Goal: Information Seeking & Learning: Obtain resource

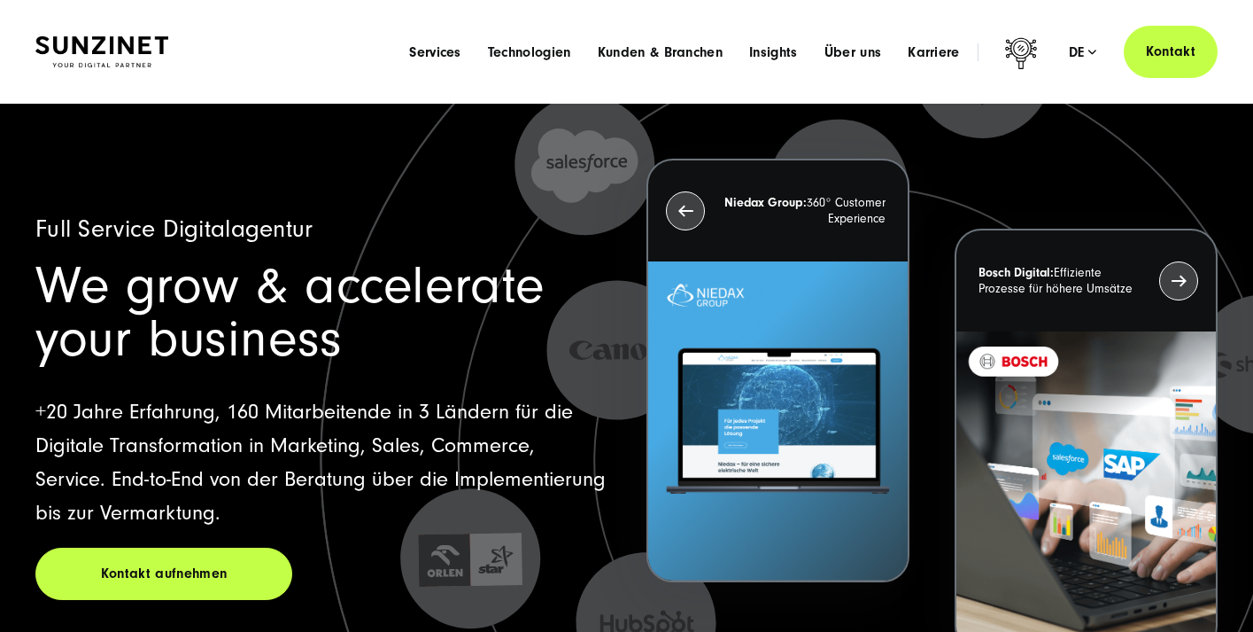
click at [141, 41] on img at bounding box center [101, 51] width 133 height 31
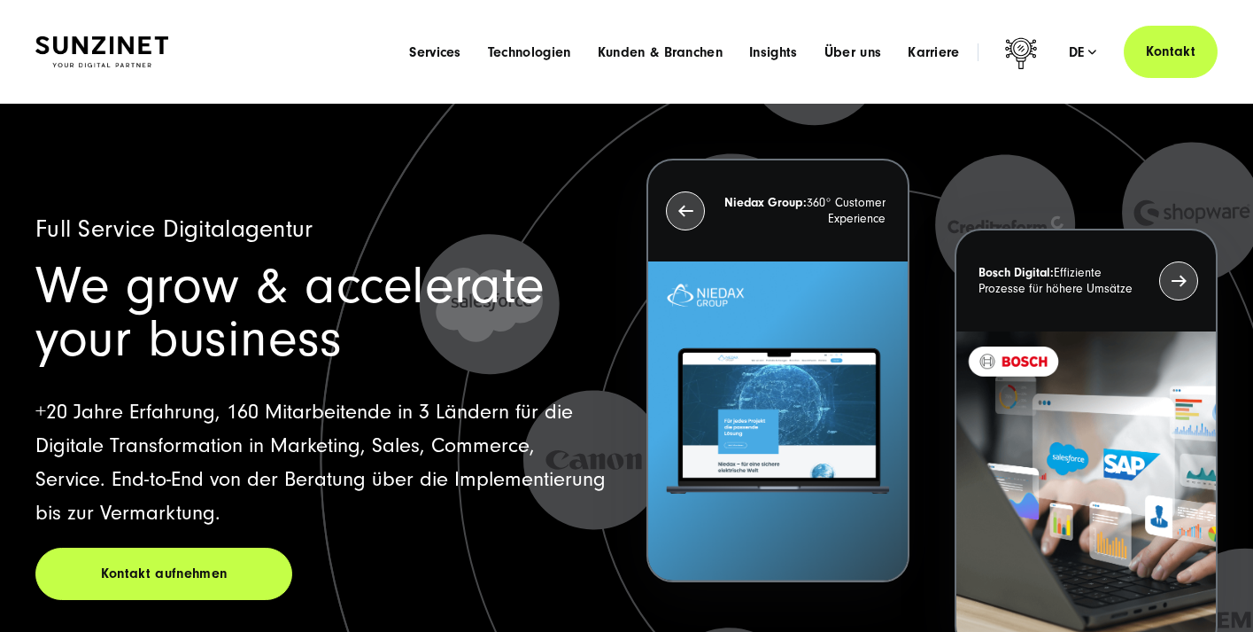
click at [115, 54] on img at bounding box center [101, 51] width 133 height 31
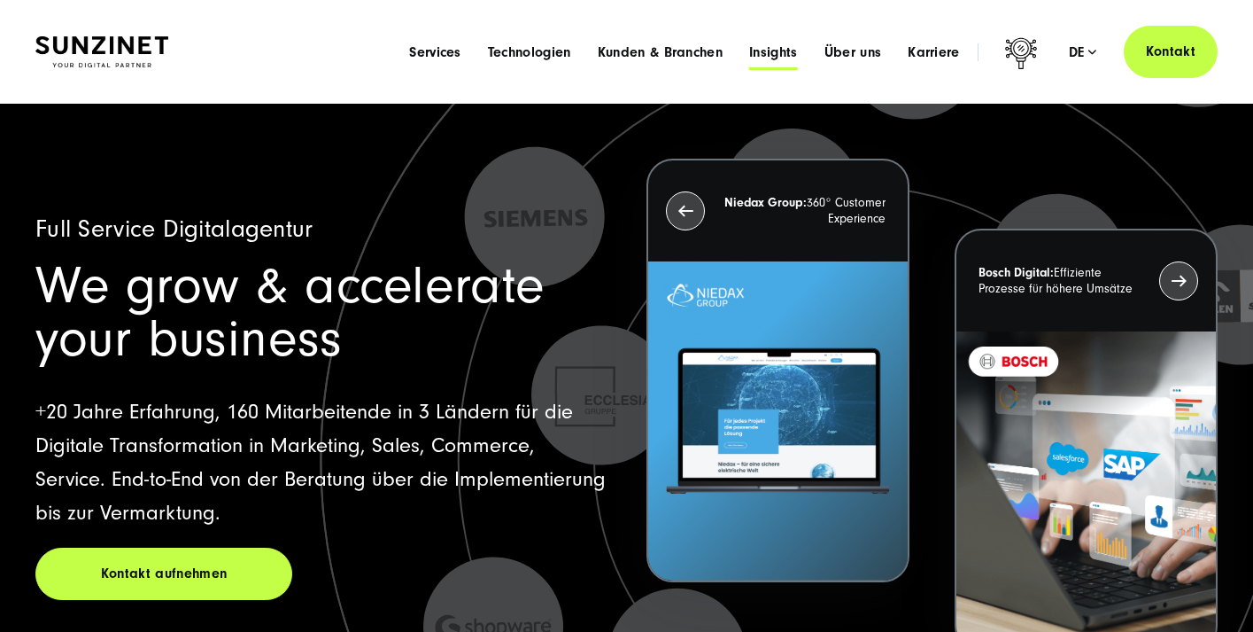
click at [788, 59] on span "Insights" at bounding box center [773, 52] width 49 height 18
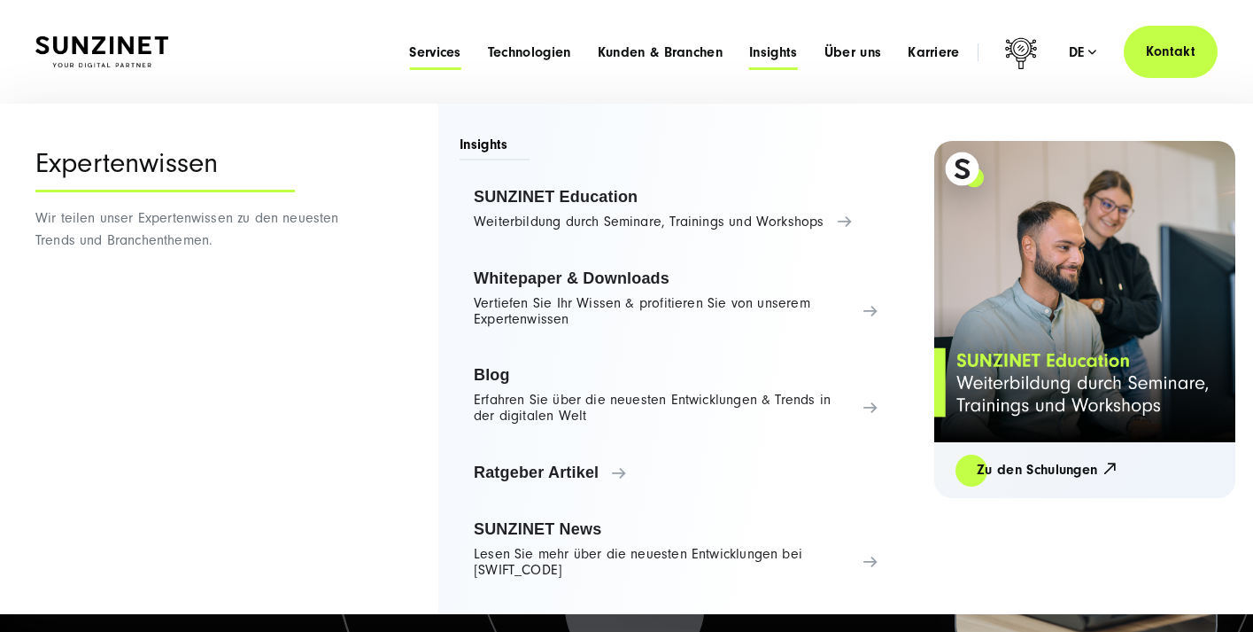
click at [418, 56] on span "Services" at bounding box center [435, 52] width 52 height 18
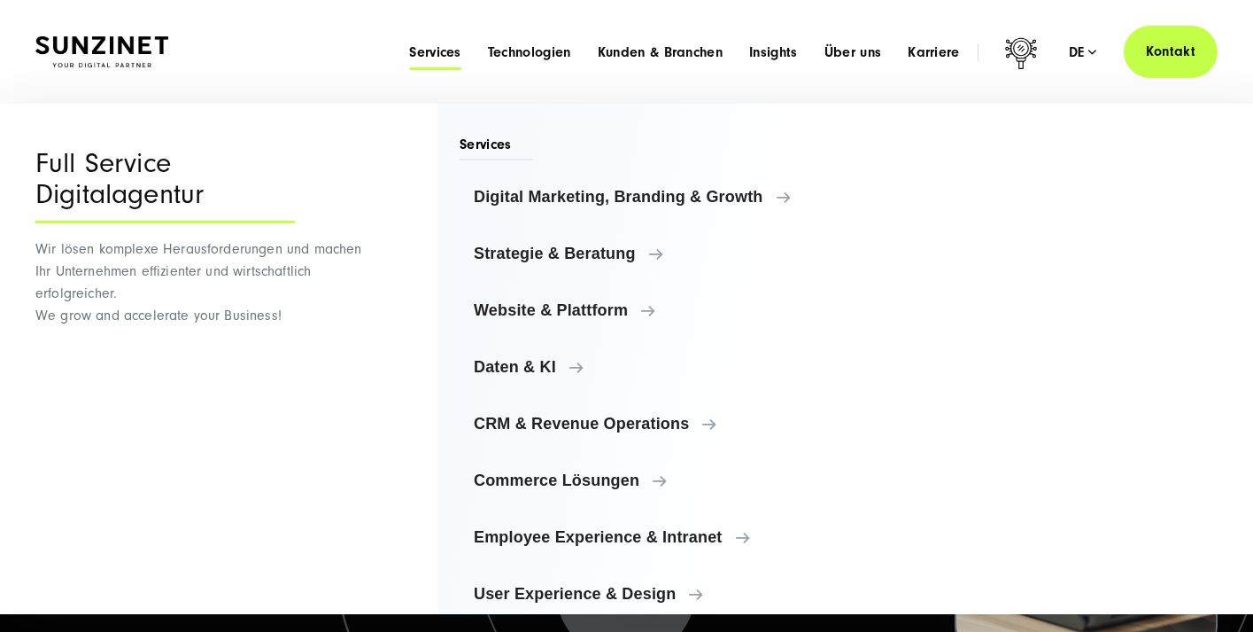
click at [121, 39] on img at bounding box center [101, 51] width 133 height 31
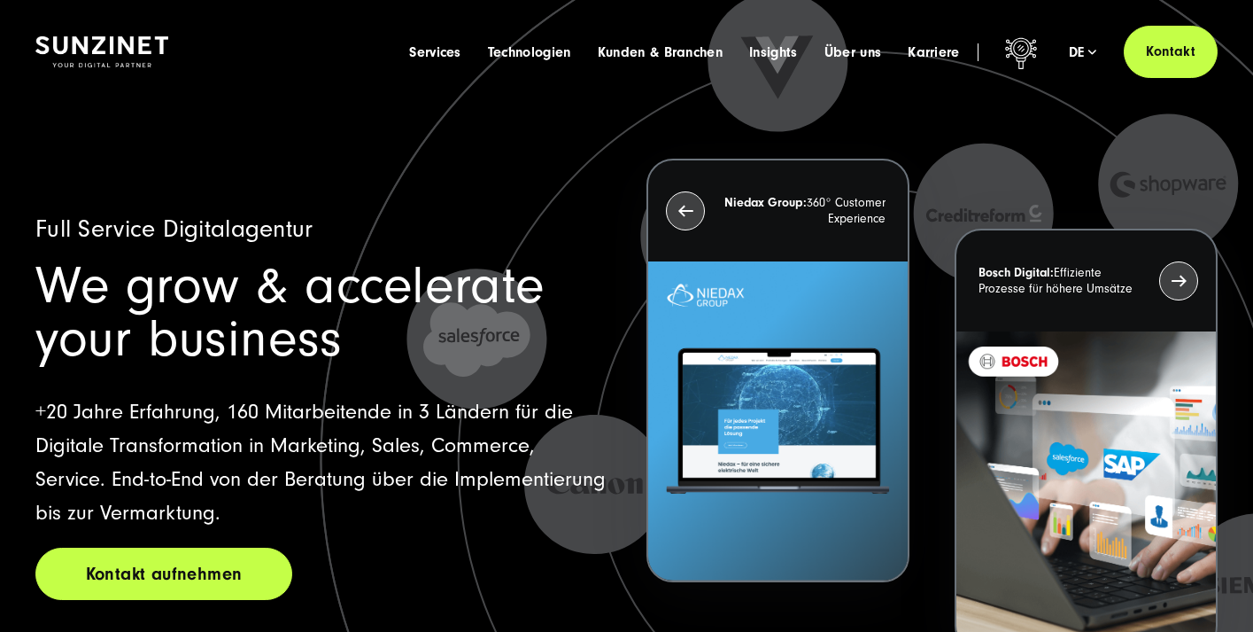
click at [157, 577] on link "Kontakt aufnehmen" at bounding box center [163, 573] width 257 height 52
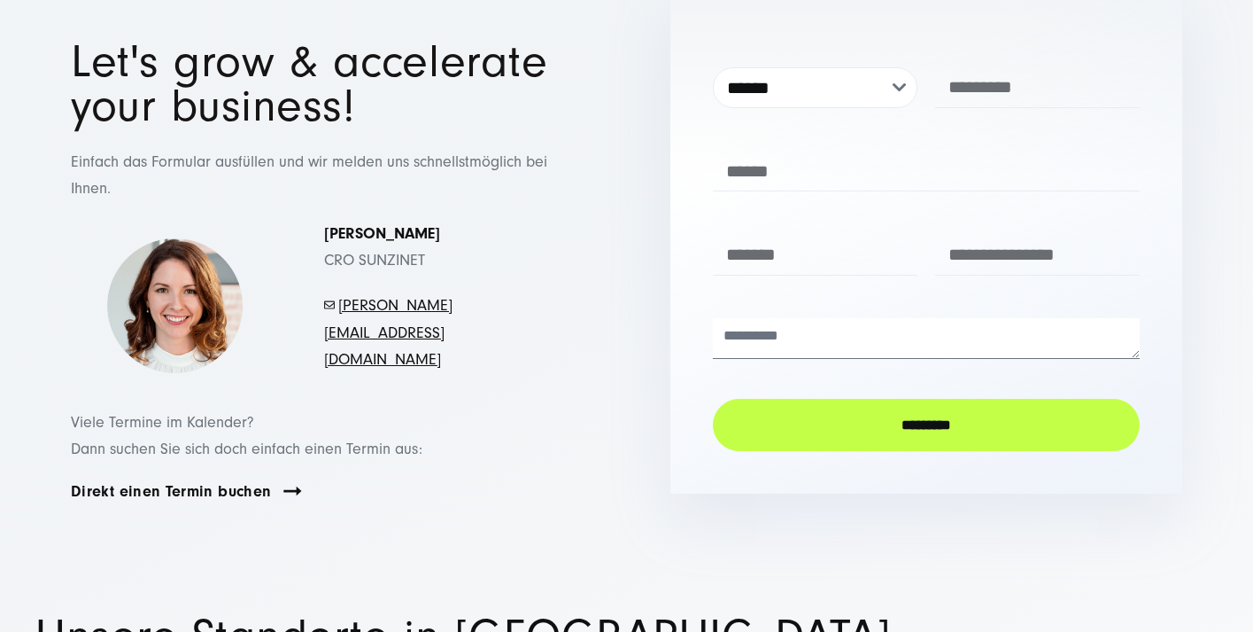
scroll to position [182, 0]
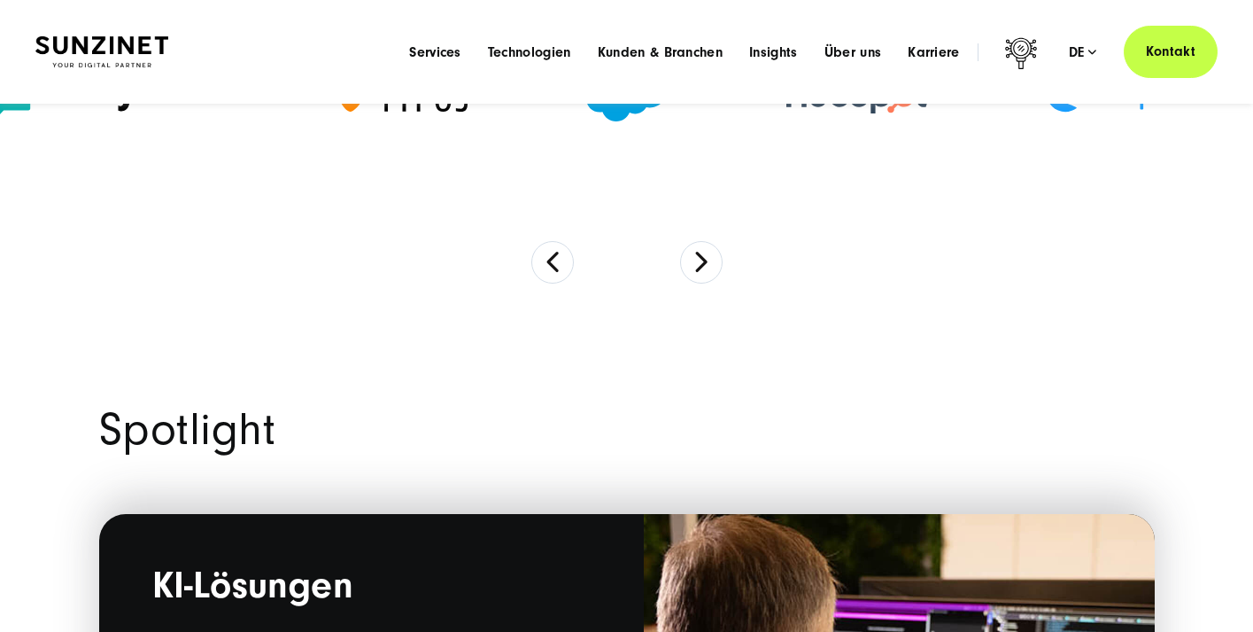
scroll to position [1373, 0]
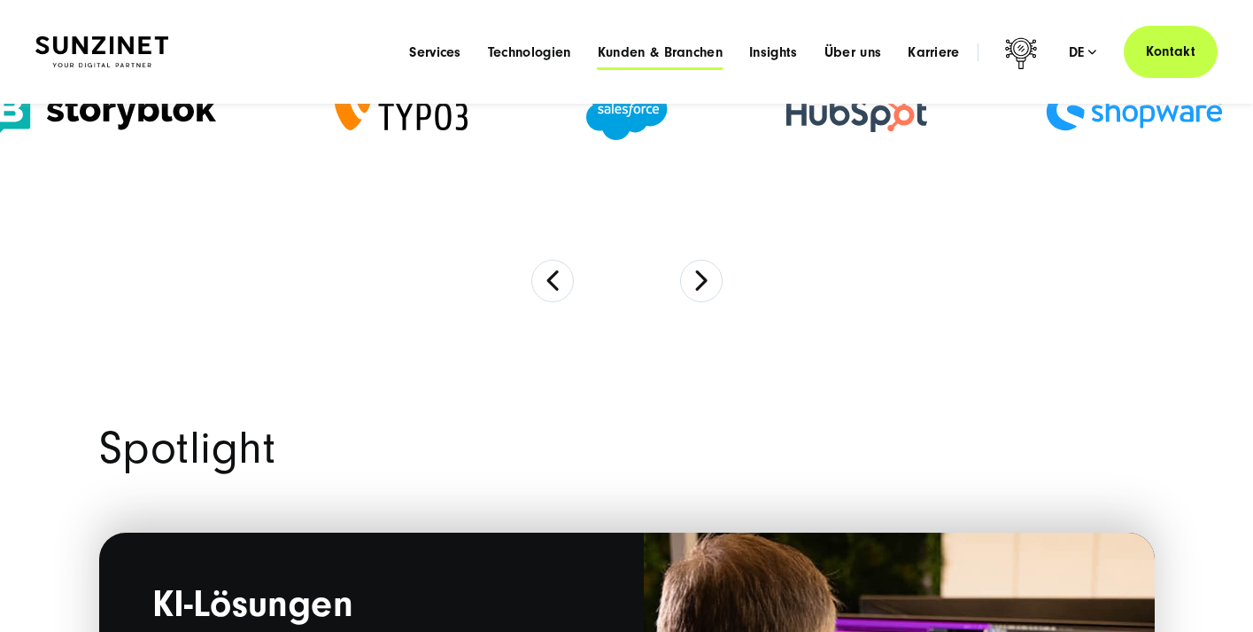
click at [648, 48] on span "Kunden & Branchen" at bounding box center [660, 52] width 125 height 18
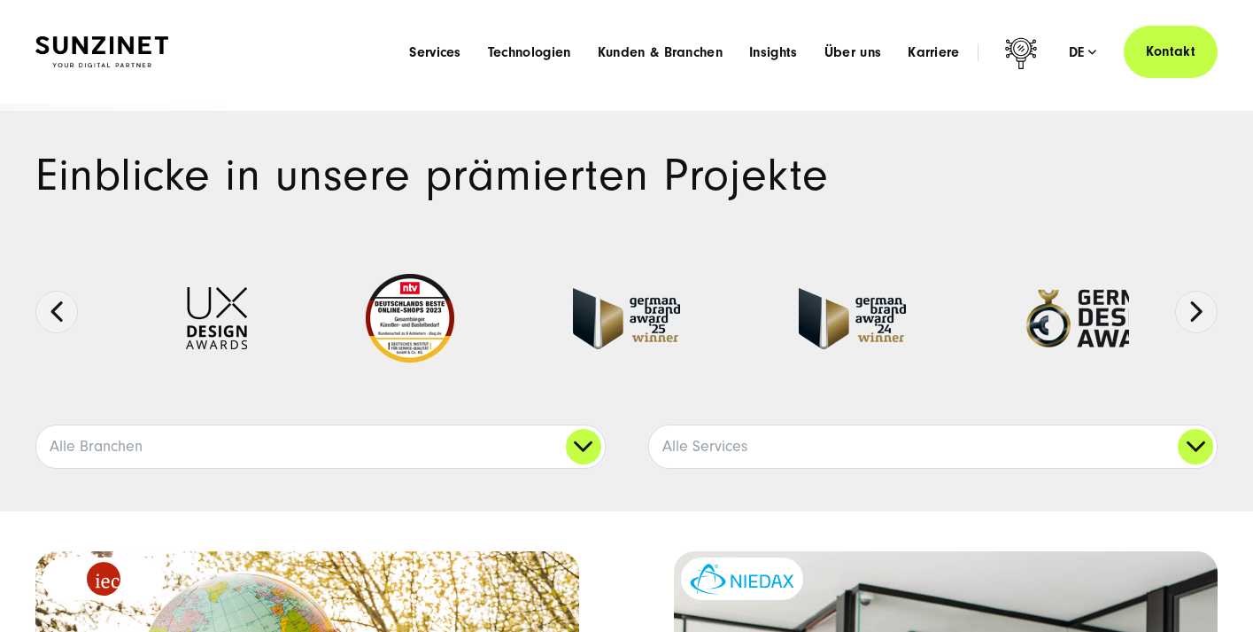
click at [67, 44] on img at bounding box center [101, 51] width 133 height 31
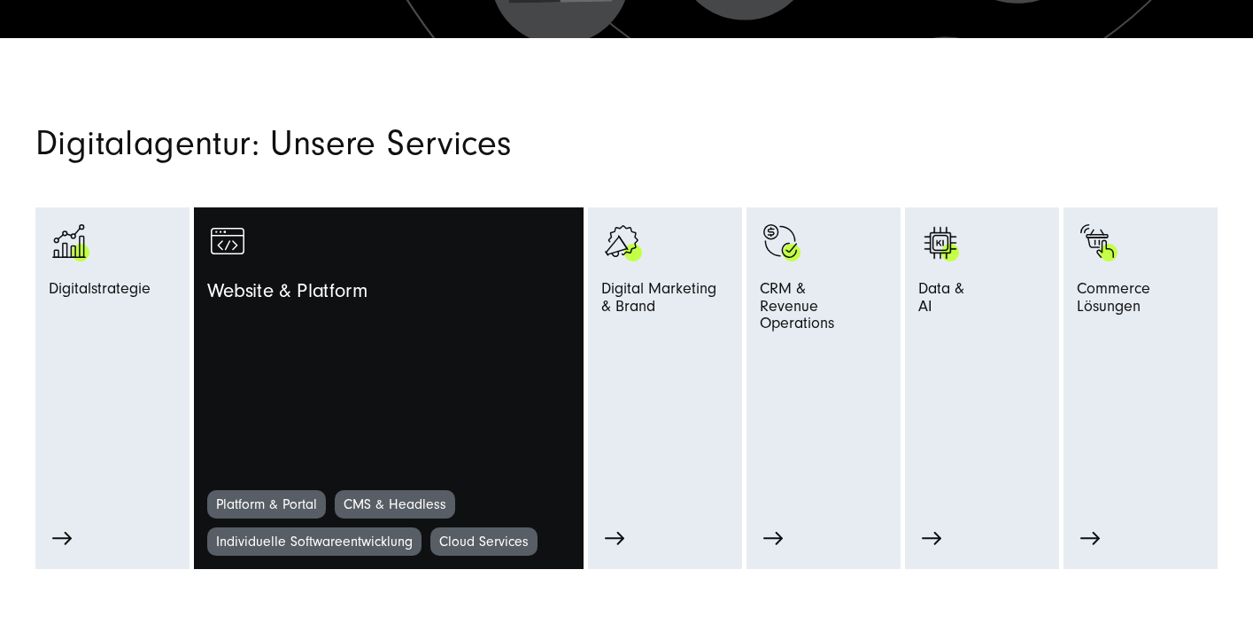
scroll to position [763, 0]
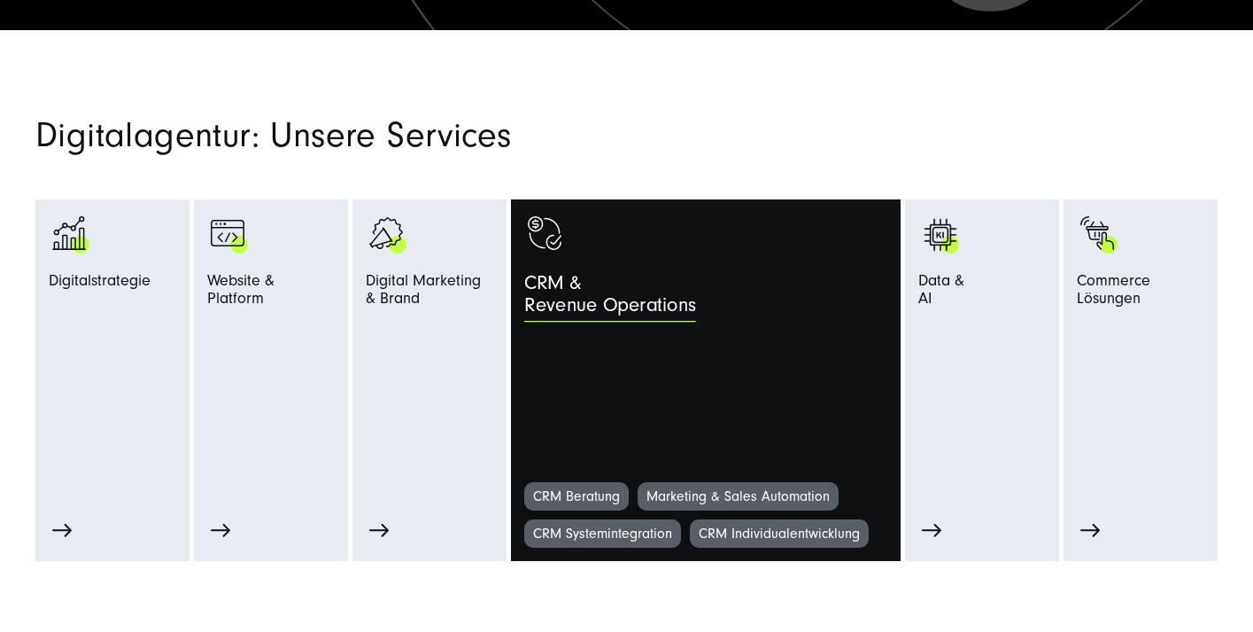
click at [768, 343] on link "CRM & Revenue Operations" at bounding box center [705, 347] width 363 height 269
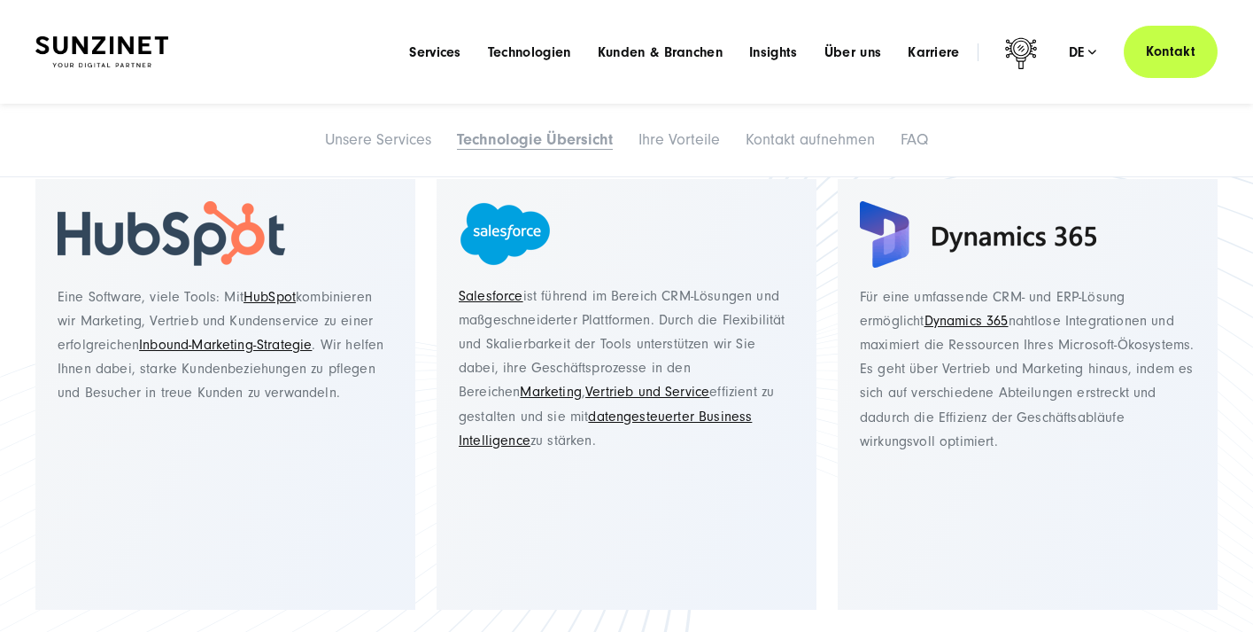
scroll to position [2430, 0]
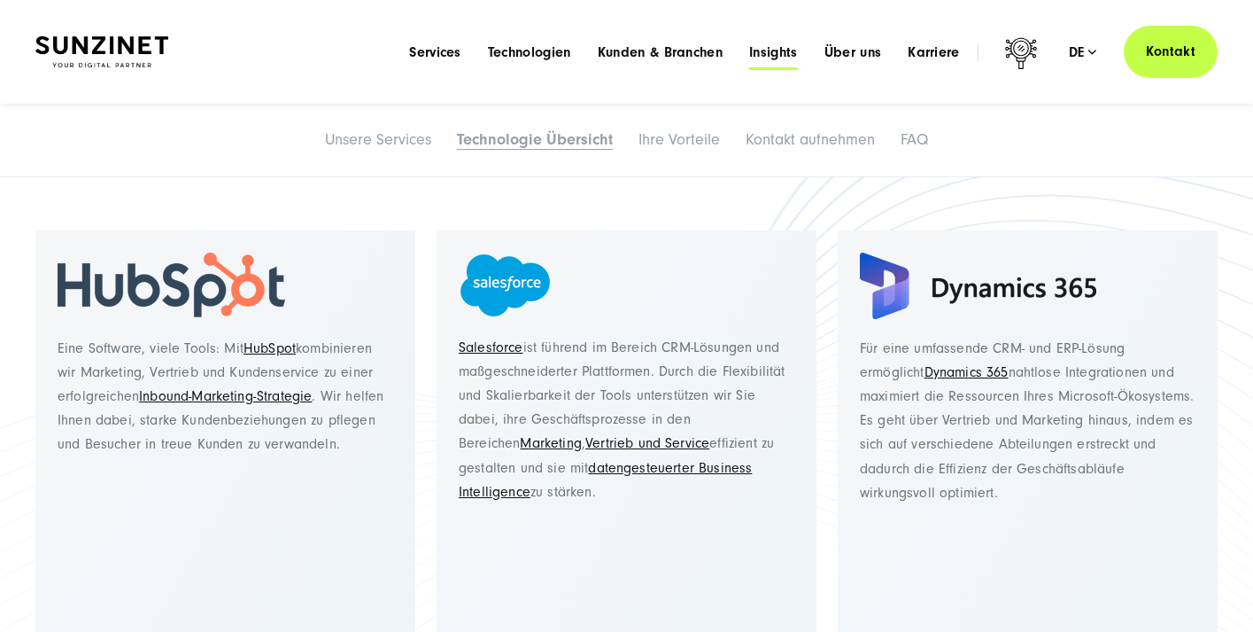
click at [784, 51] on span "Insights" at bounding box center [773, 52] width 49 height 18
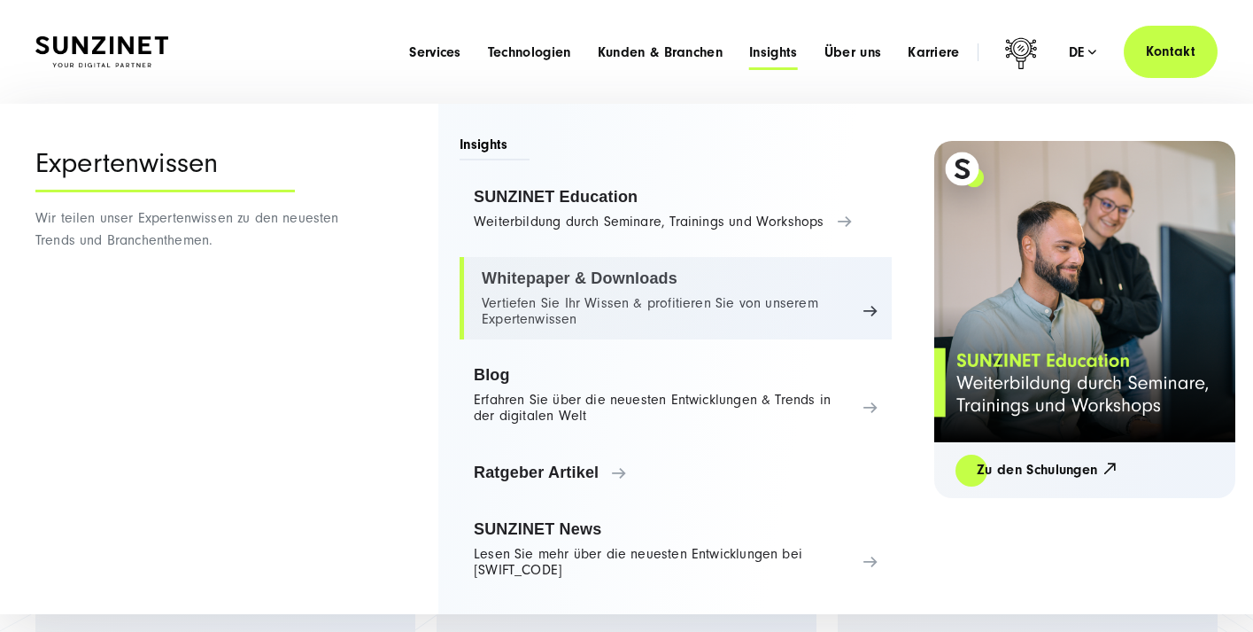
click at [609, 274] on link "Whitepaper & Downloads Vertiefen Sie Ihr Wissen & profitieren Sie von unserem E…" at bounding box center [676, 298] width 432 height 83
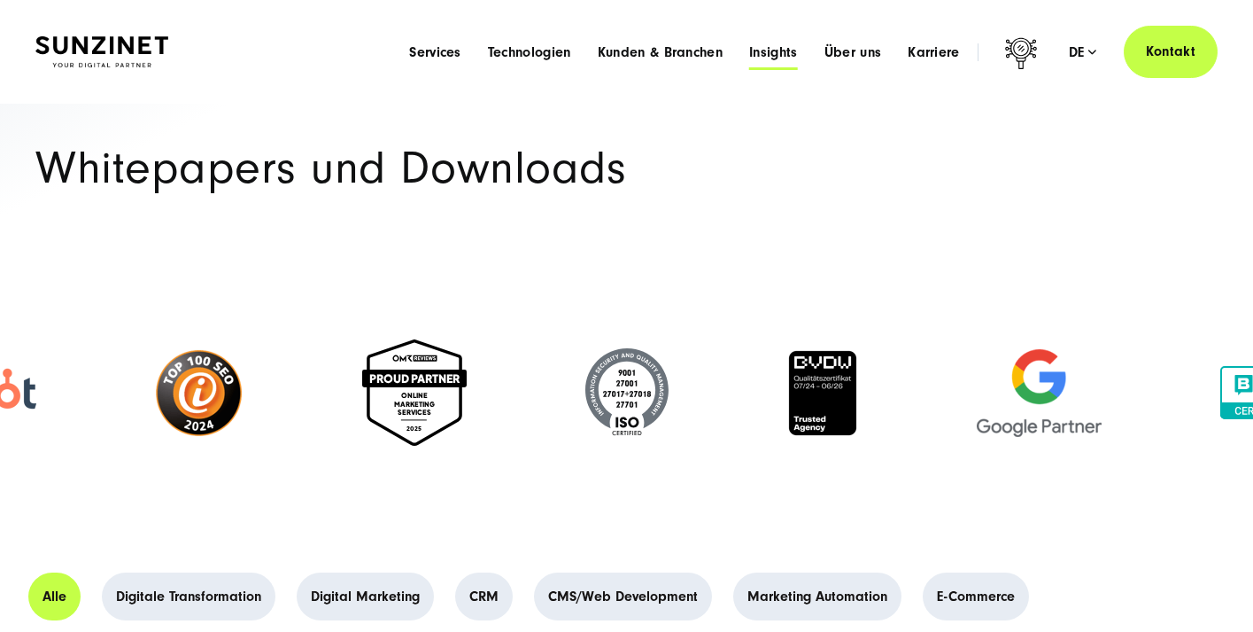
click at [789, 51] on span "Insights" at bounding box center [773, 52] width 49 height 18
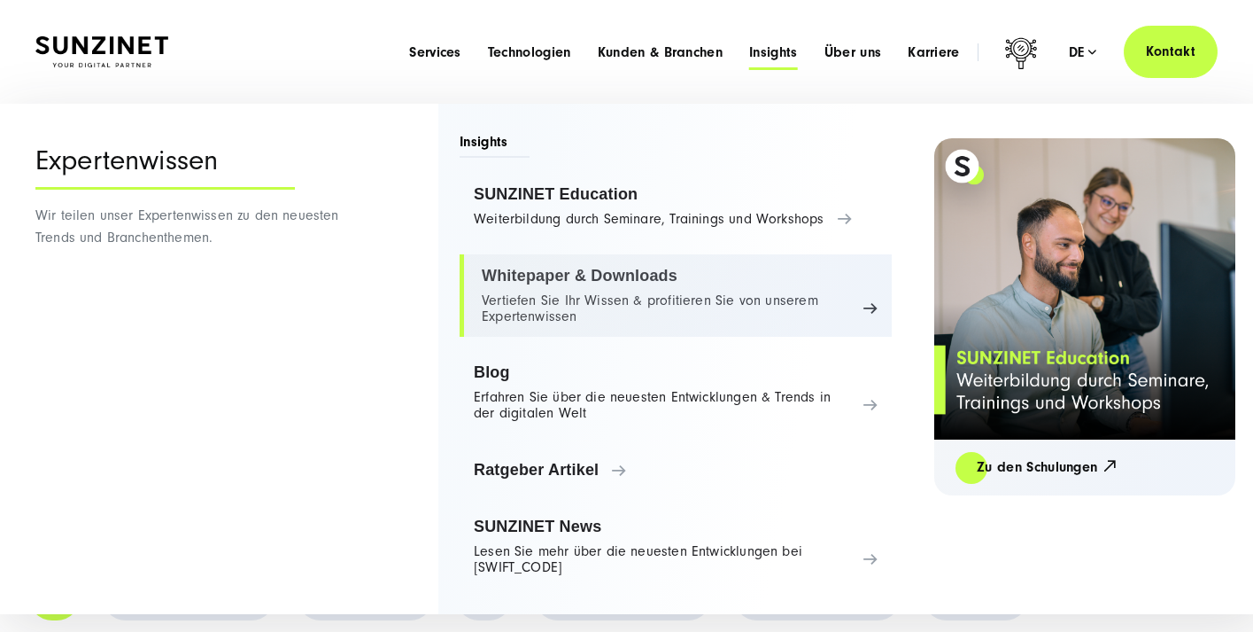
scroll to position [4, 0]
click at [617, 299] on link "Whitepaper & Downloads Vertiefen Sie Ihr Wissen & profitieren Sie von unserem E…" at bounding box center [676, 294] width 432 height 83
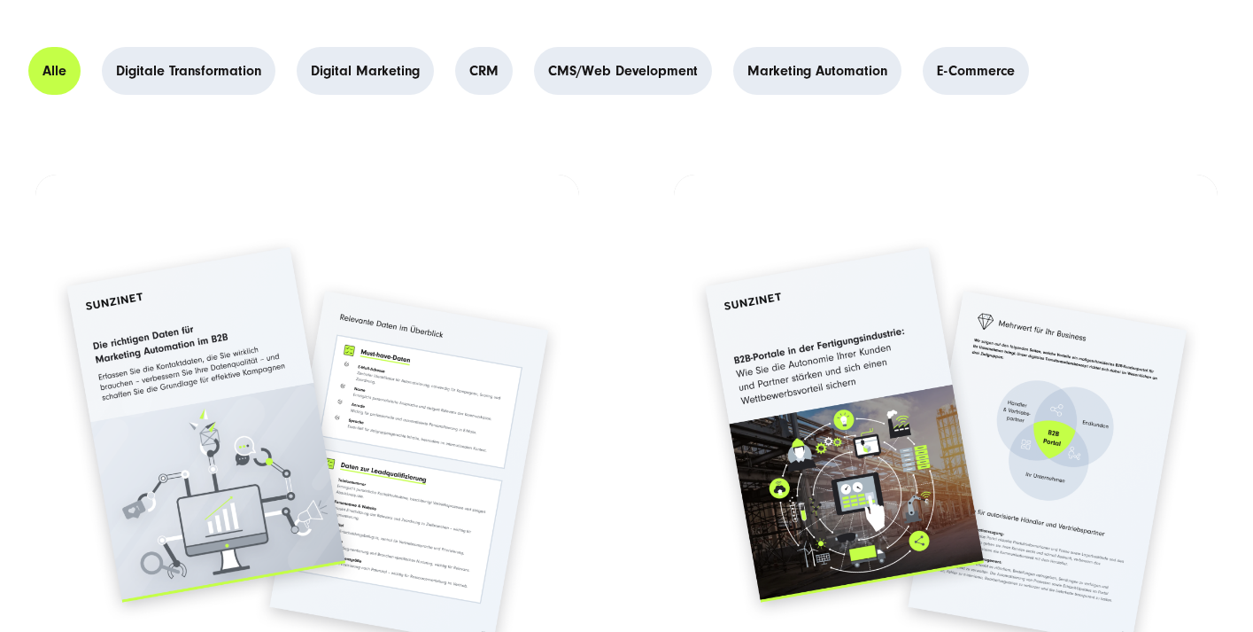
scroll to position [532, 0]
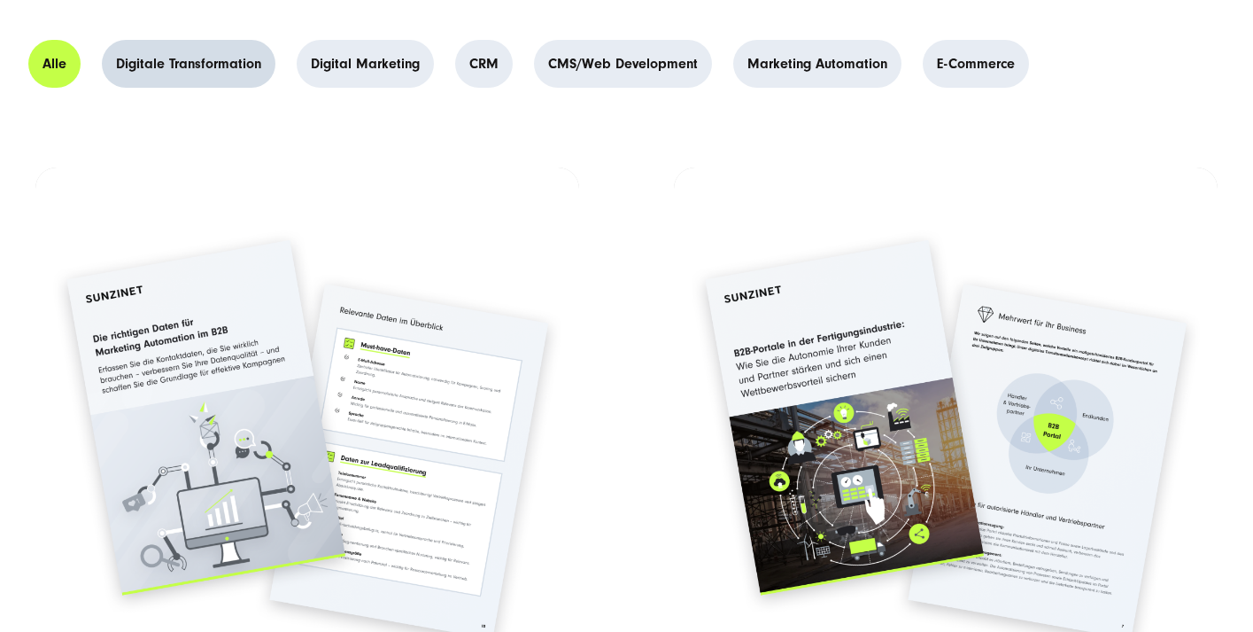
click at [235, 62] on link "Digitale Transformation" at bounding box center [189, 64] width 174 height 48
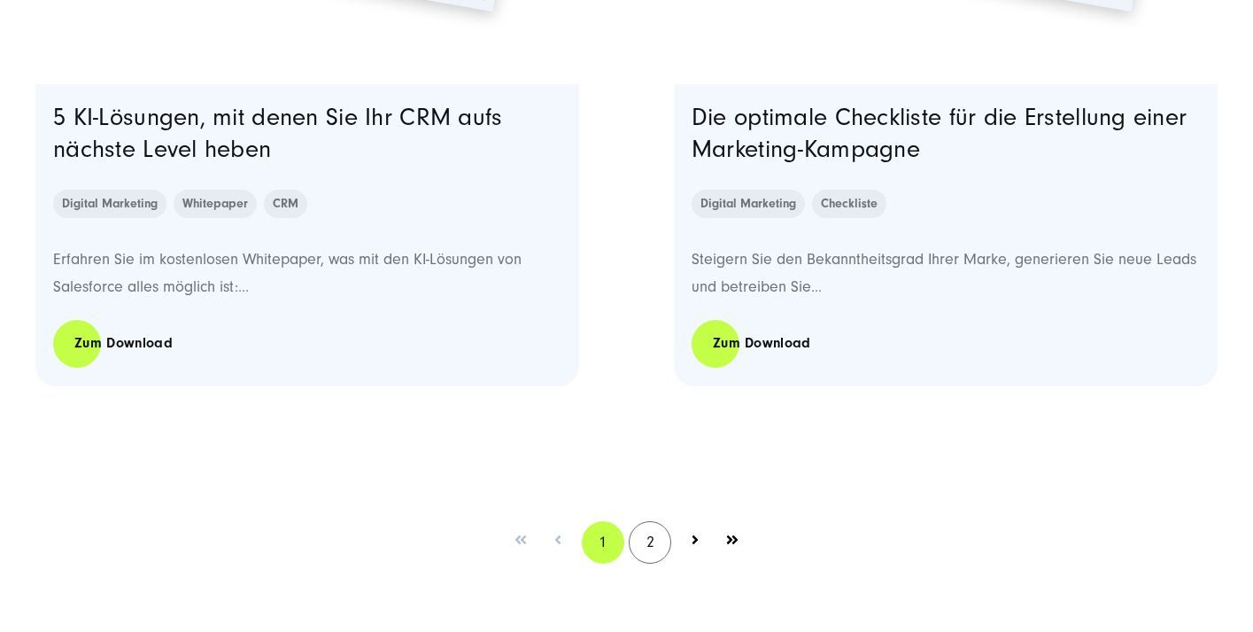
scroll to position [5560, 0]
click at [647, 517] on nav "1 2" at bounding box center [626, 541] width 1182 height 96
click at [647, 539] on link "2" at bounding box center [650, 541] width 43 height 43
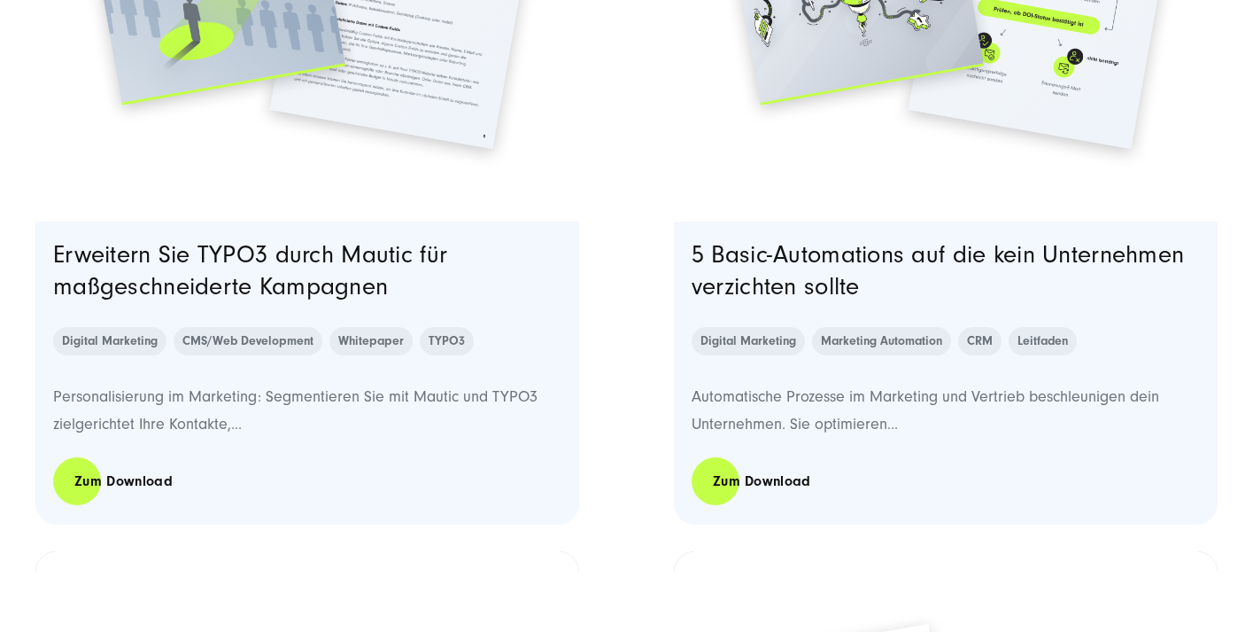
scroll to position [1027, 0]
